Goal: Ask a question

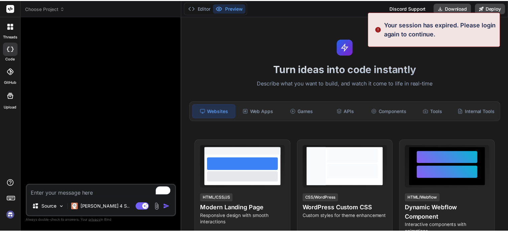
scroll to position [6, 0]
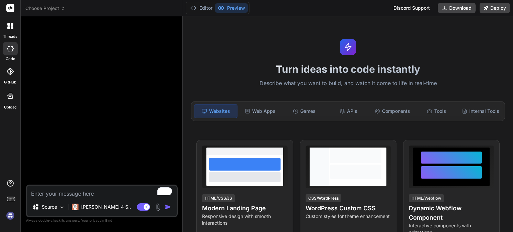
type textarea "x"
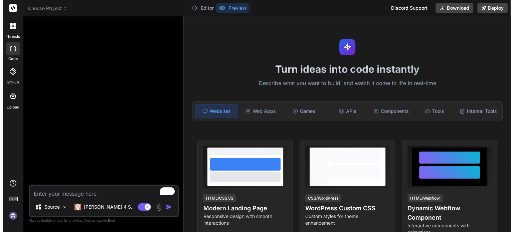
scroll to position [0, 0]
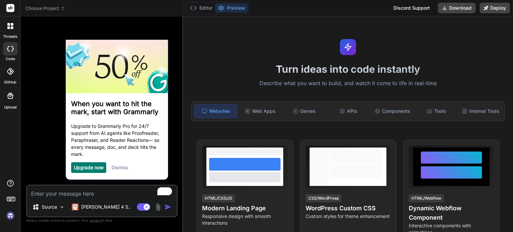
click at [112, 192] on textarea "To enrich screen reader interactions, please activate Accessibility in Grammarl…" at bounding box center [102, 192] width 150 height 12
type textarea "I"
type textarea "x"
type textarea "In"
type textarea "x"
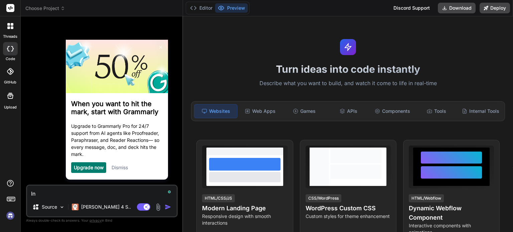
type textarea "Int"
type textarea "x"
type textarea "Intw"
type textarea "x"
type textarea "Int"
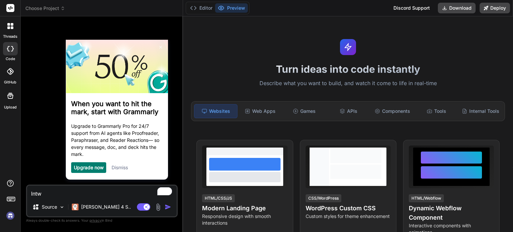
type textarea "x"
type textarea "Inte"
type textarea "x"
type textarea "Inter"
type textarea "x"
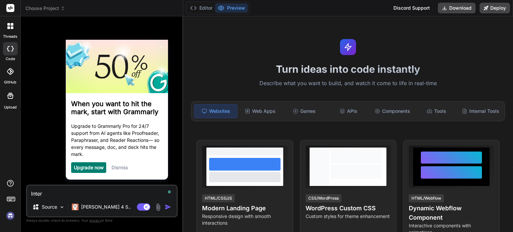
type textarea "Interv"
type textarea "x"
type textarea "Intervi"
type textarea "x"
type textarea "Intervie"
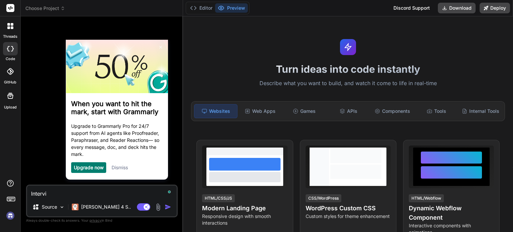
type textarea "x"
type textarea "Interview"
type textarea "x"
type textarea "Interview"
type textarea "x"
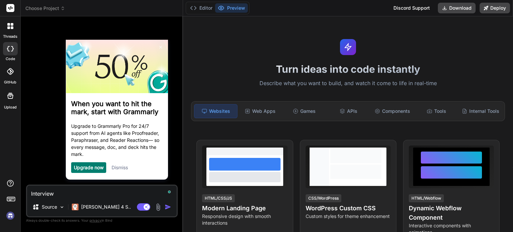
type textarea "Interview q"
type textarea "x"
type textarea "Interview qu"
type textarea "x"
type textarea "Interview que"
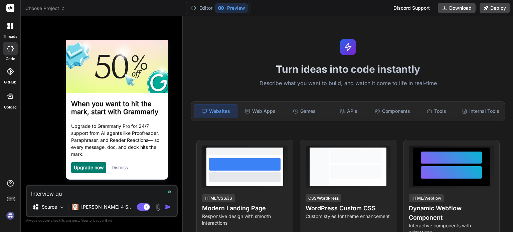
type textarea "x"
type textarea "Interview ques"
type textarea "x"
type textarea "Interview quest"
type textarea "x"
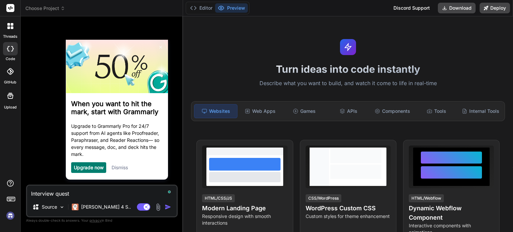
type textarea "Interview questi"
type textarea "x"
type textarea "Interview questio"
type textarea "x"
type textarea "Interview question"
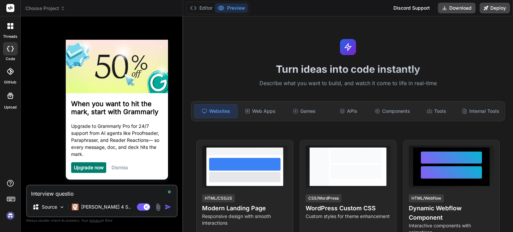
type textarea "x"
type textarea "Interview questions"
type textarea "x"
type textarea "Interview questions"
type textarea "x"
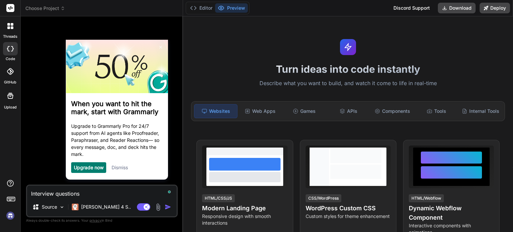
type textarea "Interview questions f"
type textarea "x"
type textarea "Interview questions fo"
type textarea "x"
type textarea "Interview questions for"
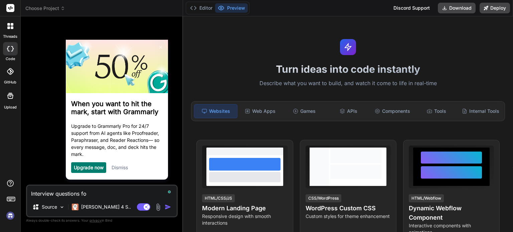
type textarea "x"
type textarea "Interview questions for"
type textarea "x"
type textarea "Interview questions for t"
type textarea "x"
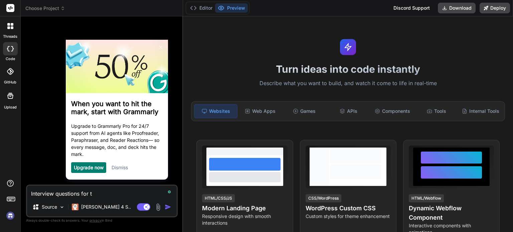
type textarea "Interview questions for te"
type textarea "x"
type textarea "Interview questions for [PERSON_NAME]"
type textarea "x"
type textarea "Interview questions for test"
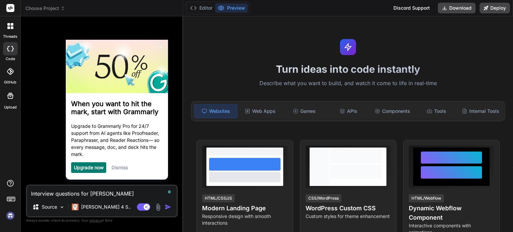
type textarea "x"
type textarea "Interview questions for test"
type textarea "x"
type textarea "Interview questions for test c"
type textarea "x"
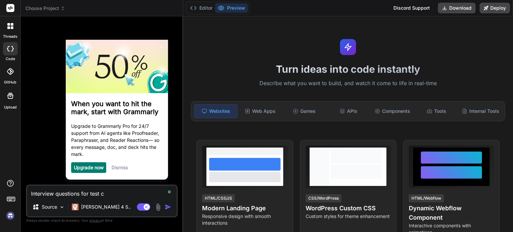
type textarea "Interview questions for test cl"
type textarea "x"
type textarea "Interview questions for test cla"
type textarea "x"
type textarea "Interview questions for test clas"
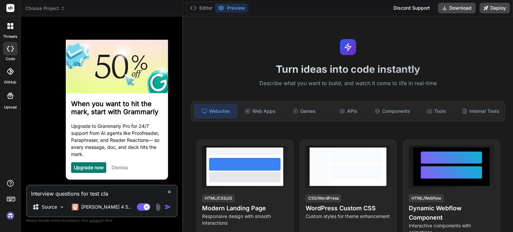
type textarea "x"
type textarea "Interview questions for test class"
type textarea "x"
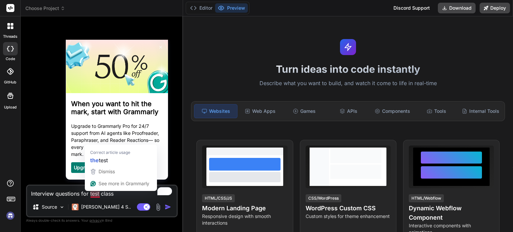
click at [95, 196] on textarea "Interview questions for test class" at bounding box center [102, 192] width 150 height 12
type textarea "Interview questions for the test class"
type textarea "x"
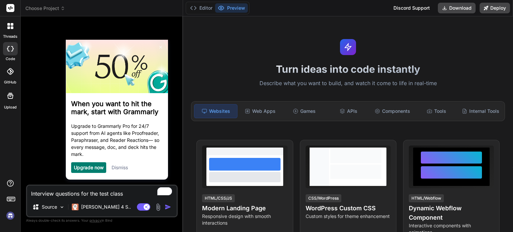
click at [128, 196] on textarea "Interview questions for the test class" at bounding box center [102, 192] width 150 height 12
type textarea "Interview questions for the test class"
type textarea "x"
type textarea "Interview questions for the test class f"
type textarea "x"
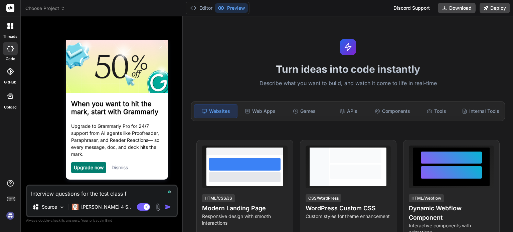
type textarea "Interview questions for the test class fo"
type textarea "x"
type textarea "Interview questions for the test class for"
type textarea "x"
type textarea "Interview questions for the test class for"
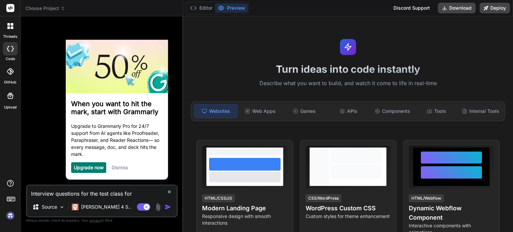
type textarea "x"
type textarea "Interview questions for the test class for"
type textarea "x"
type textarea "Interview questions for the test class fo"
type textarea "x"
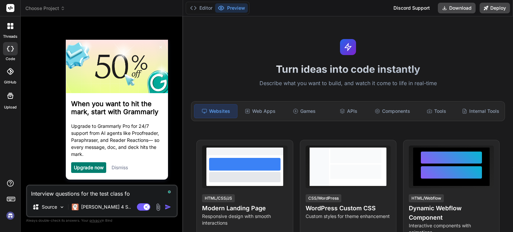
type textarea "Interview questions for the test class f"
type textarea "x"
type textarea "Interview questions for the test class fo"
type textarea "x"
type textarea "Interview questions for the test class for"
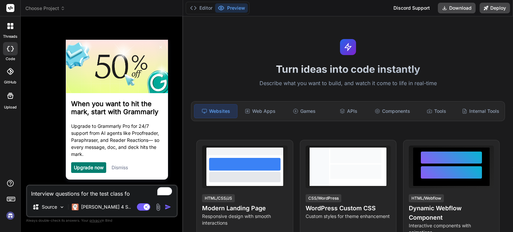
type textarea "x"
type textarea "Interview questions for the test class for"
type textarea "x"
type textarea "Interview questions for the test class for"
type textarea "x"
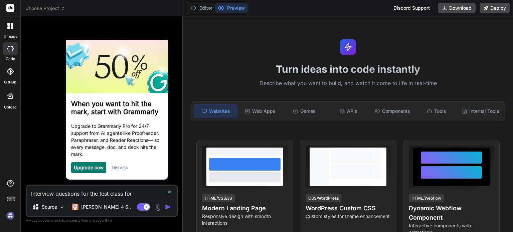
type textarea "Interview questions for the test class for"
type textarea "x"
type textarea "Interview questions for the test class for o"
type textarea "x"
type textarea "Interview questions for the test class for on"
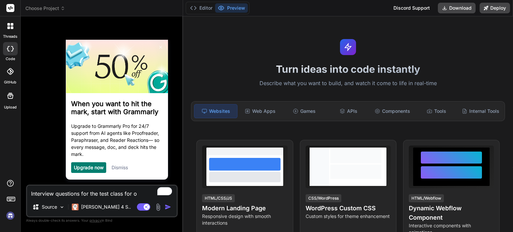
type textarea "x"
type textarea "Interview questions for the test class for one"
type textarea "x"
type textarea "Interview questions for the test class for one"
type textarea "x"
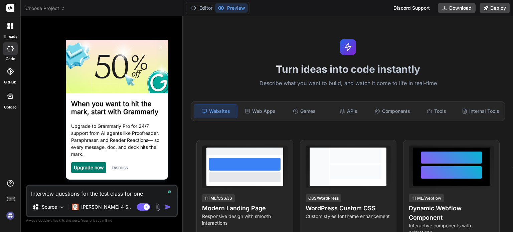
type textarea "Interview questions for the test class for one y"
type textarea "x"
type textarea "Interview questions for the test class for one ye"
type textarea "x"
type textarea "Interview questions for the test class for one yer"
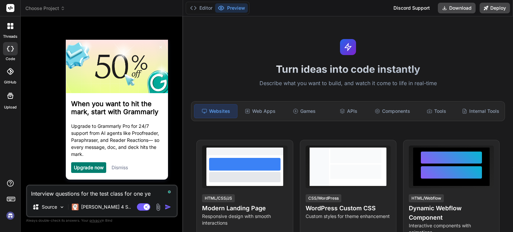
type textarea "x"
type textarea "Interview questions for the test class for one ye"
type textarea "x"
type textarea "Interview questions for the test class for one yea"
type textarea "x"
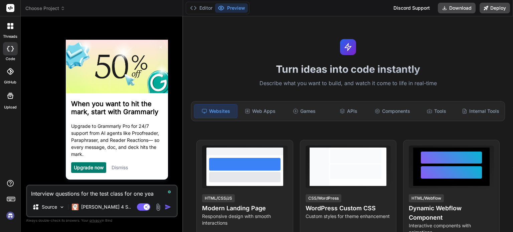
type textarea "Interview questions for the test class for one year"
type textarea "x"
type textarea "Interview questions for the test class for one year"
type textarea "x"
type textarea "Interview questions for the test class for one year e"
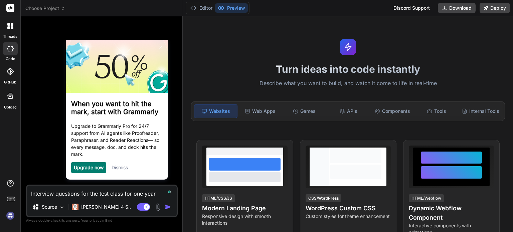
type textarea "x"
type textarea "Interview questions for the test class for one year ex"
type textarea "x"
type textarea "Interview questions for the test class for one year exp"
type textarea "x"
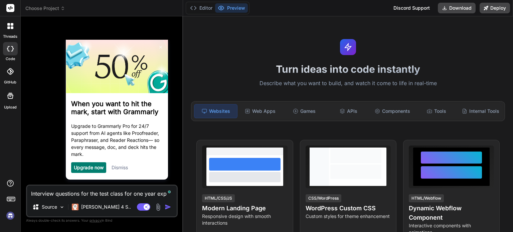
type textarea "Interview questions for the test class for one year expr"
type textarea "x"
type textarea "Interview questions for the test class for one year expri"
type textarea "x"
type textarea "Interview questions for the test class for one year exprie"
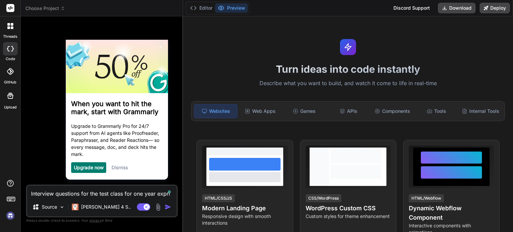
type textarea "x"
type textarea "Interview questions for the test class for one year exprien"
type textarea "x"
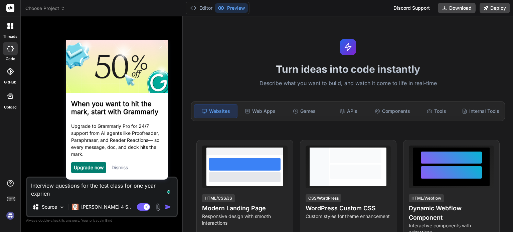
type textarea "Interview questions for the test class for one year exprienc"
type textarea "x"
type textarea "Interview questions for the test class for one year exprience"
type textarea "x"
type textarea "Interview questions for the test class for one year exprience"
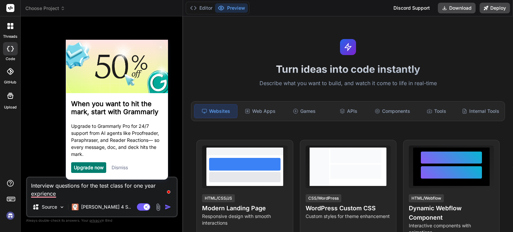
type textarea "x"
type textarea "Interview questions for the test class for one year exprience c"
type textarea "x"
type textarea "Interview questions for the test class for one year exprience ca"
type textarea "x"
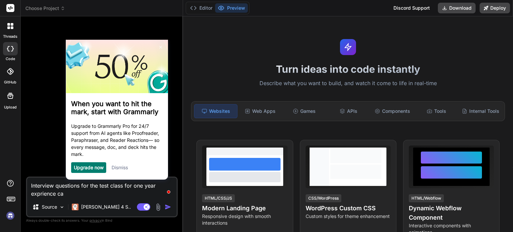
type textarea "Interview questions for the test class for one year exprience can"
type textarea "x"
type textarea "Interview questions for the test class for one year exprience cand"
type textarea "x"
type textarea "Interview questions for the test class for one year exprience [PERSON_NAME]"
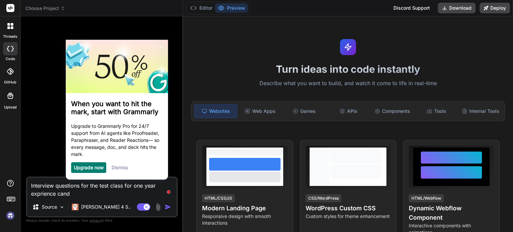
type textarea "x"
type textarea "Interview questions for the test class for one year exprience candid"
type textarea "x"
type textarea "Interview questions for the test class for one year exprience candida"
type textarea "x"
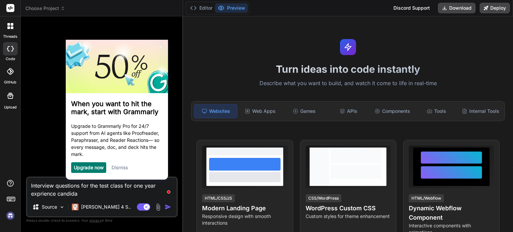
type textarea "Interview questions for the test class for one year exprience candidat"
type textarea "x"
type textarea "Interview questions for the test class for one year exprience candidate"
type textarea "x"
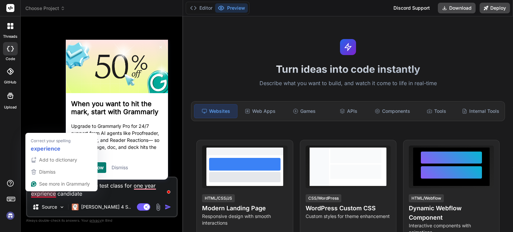
click at [45, 197] on textarea "Interview questions for the test class for one year exprience candidate" at bounding box center [102, 188] width 150 height 20
type textarea "Interview questions for the test class for one year experience candidate"
type textarea "x"
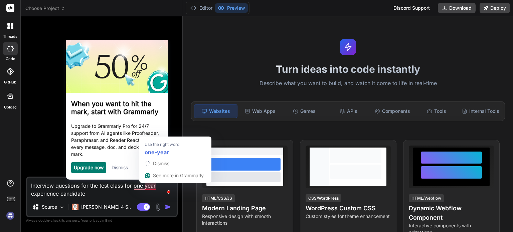
click at [148, 188] on textarea "Interview questions for the test class for one year experience candidate" at bounding box center [102, 188] width 150 height 20
type textarea "Interview questions for the test class for one one-year experience candidate"
type textarea "x"
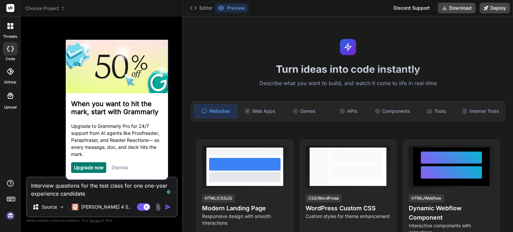
type textarea "Interview questions for the test class for one one-year experience candidate"
click at [167, 207] on img "button" at bounding box center [168, 207] width 7 height 7
type textarea "x"
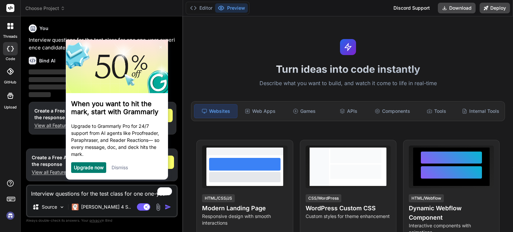
click at [120, 169] on link "Dismiss" at bounding box center [120, 167] width 16 height 6
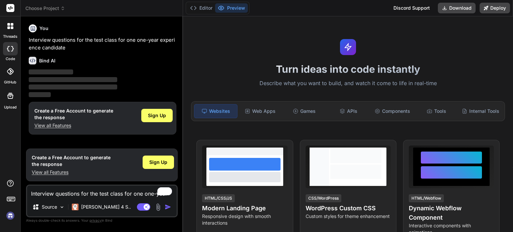
click at [13, 76] on div at bounding box center [10, 71] width 15 height 15
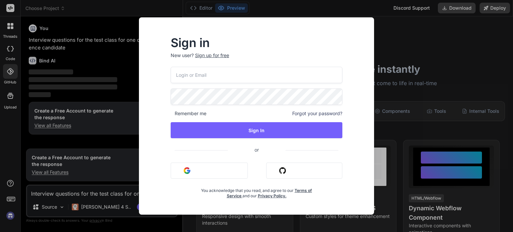
click at [187, 173] on img "button" at bounding box center [187, 170] width 7 height 7
